Goal: Information Seeking & Learning: Learn about a topic

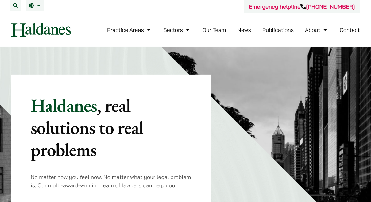
click at [0, 0] on button "Open menu" at bounding box center [0, 0] width 0 height 0
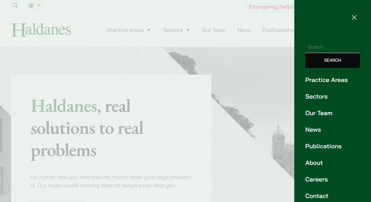
click at [308, 118] on link "Our Team" at bounding box center [333, 112] width 55 height 9
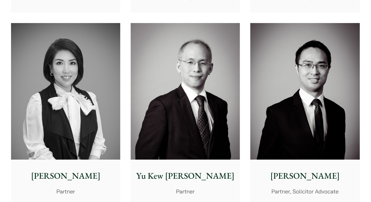
scroll to position [539, 0]
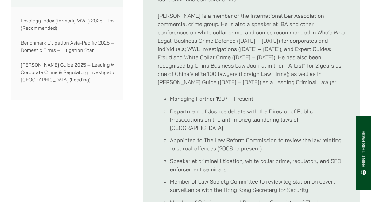
scroll to position [438, 0]
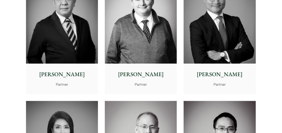
scroll to position [408, 0]
